Goal: Entertainment & Leisure: Consume media (video, audio)

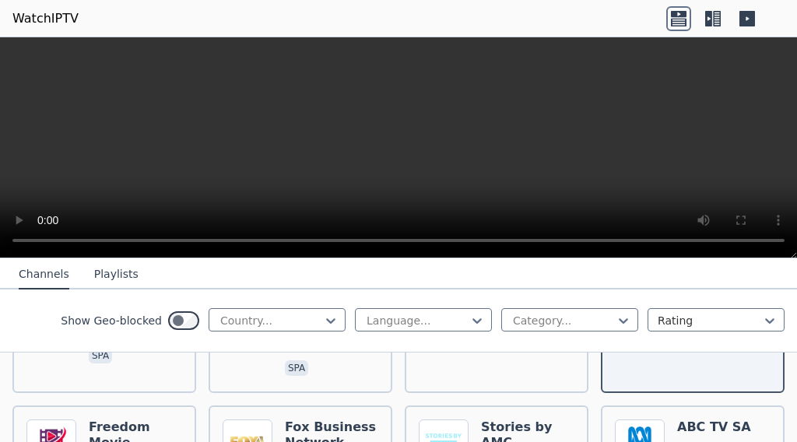
scroll to position [7926, 0]
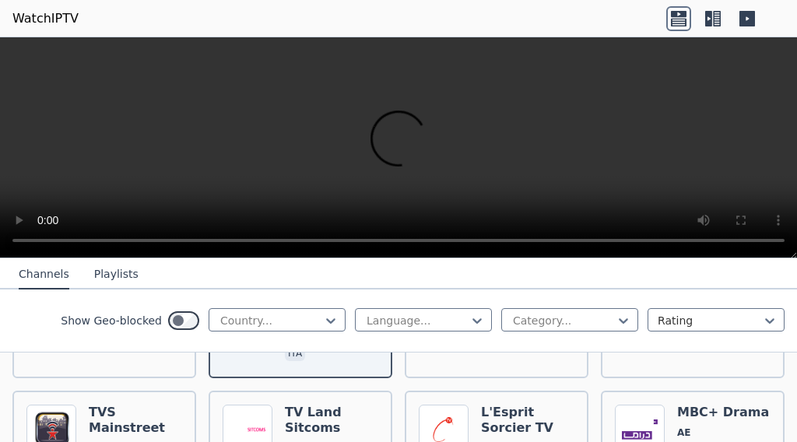
scroll to position [8548, 0]
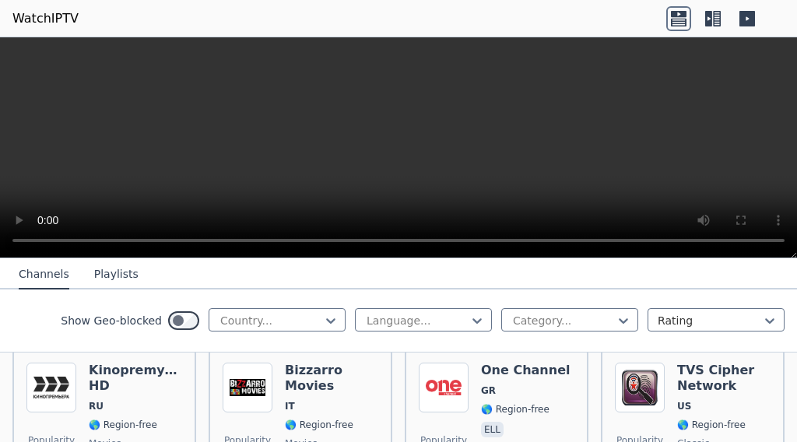
scroll to position [9560, 0]
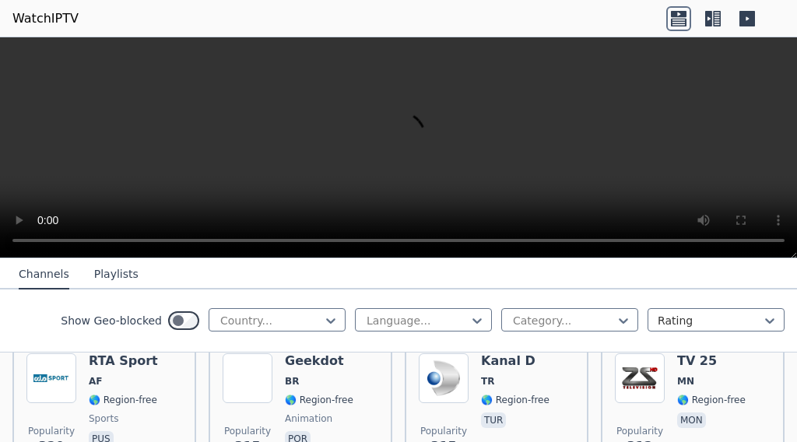
scroll to position [10045, 0]
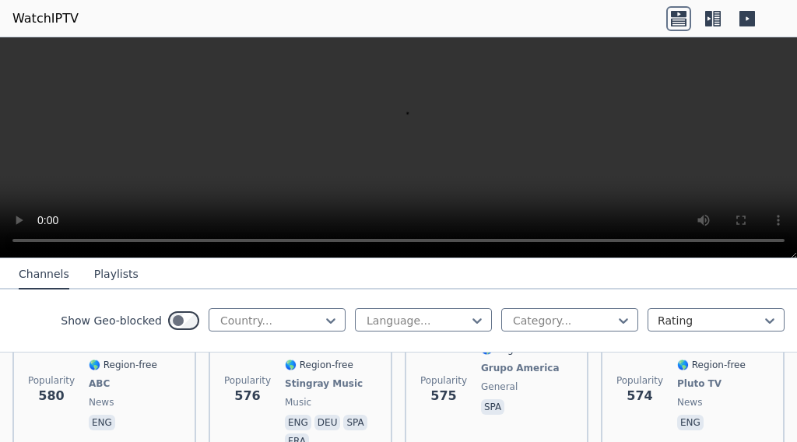
scroll to position [5144, 0]
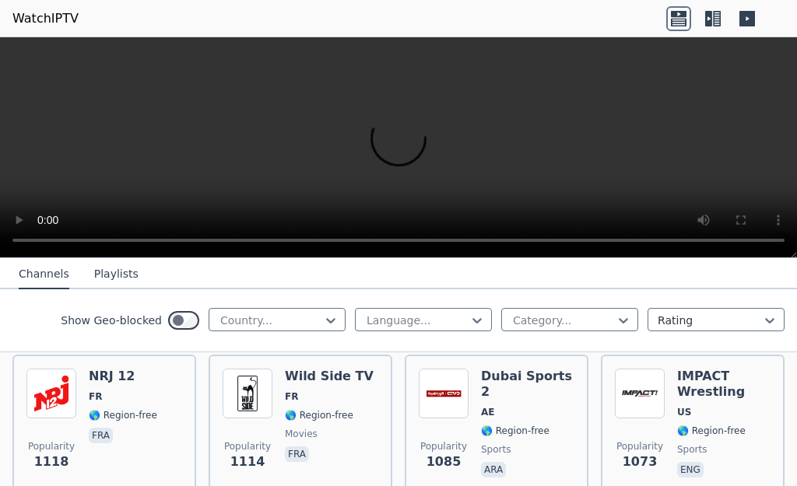
scroll to position [2343, 0]
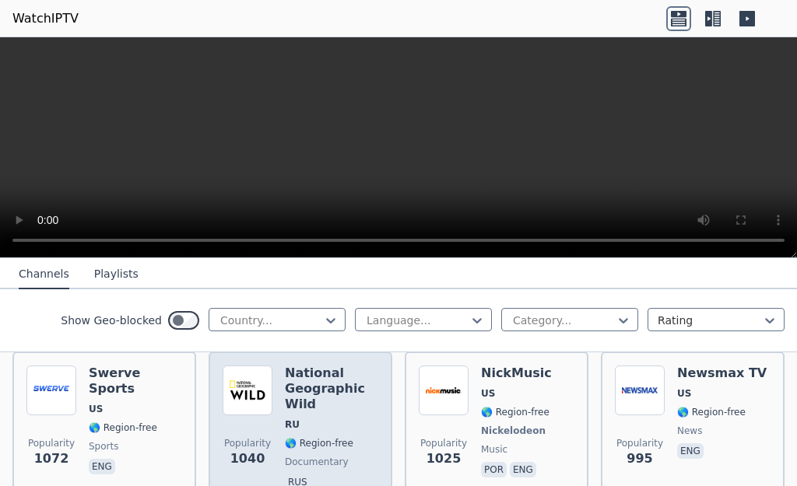
click at [285, 366] on h6 "National Geographic Wild" at bounding box center [331, 389] width 93 height 47
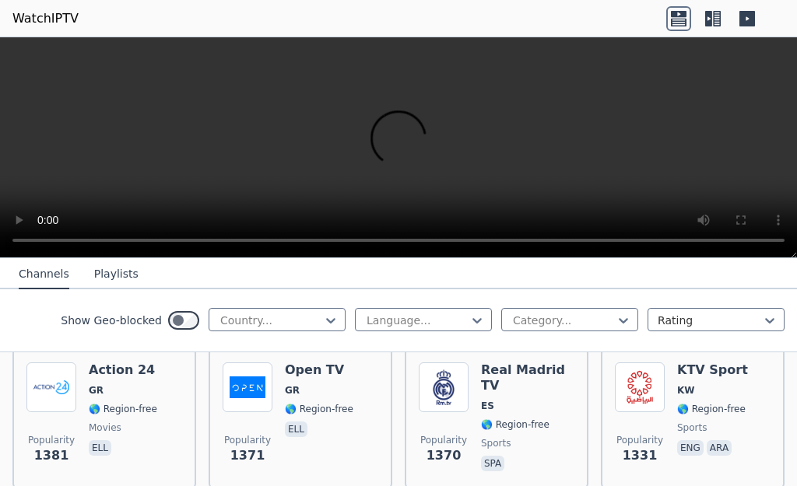
scroll to position [1254, 0]
